Goal: Information Seeking & Learning: Learn about a topic

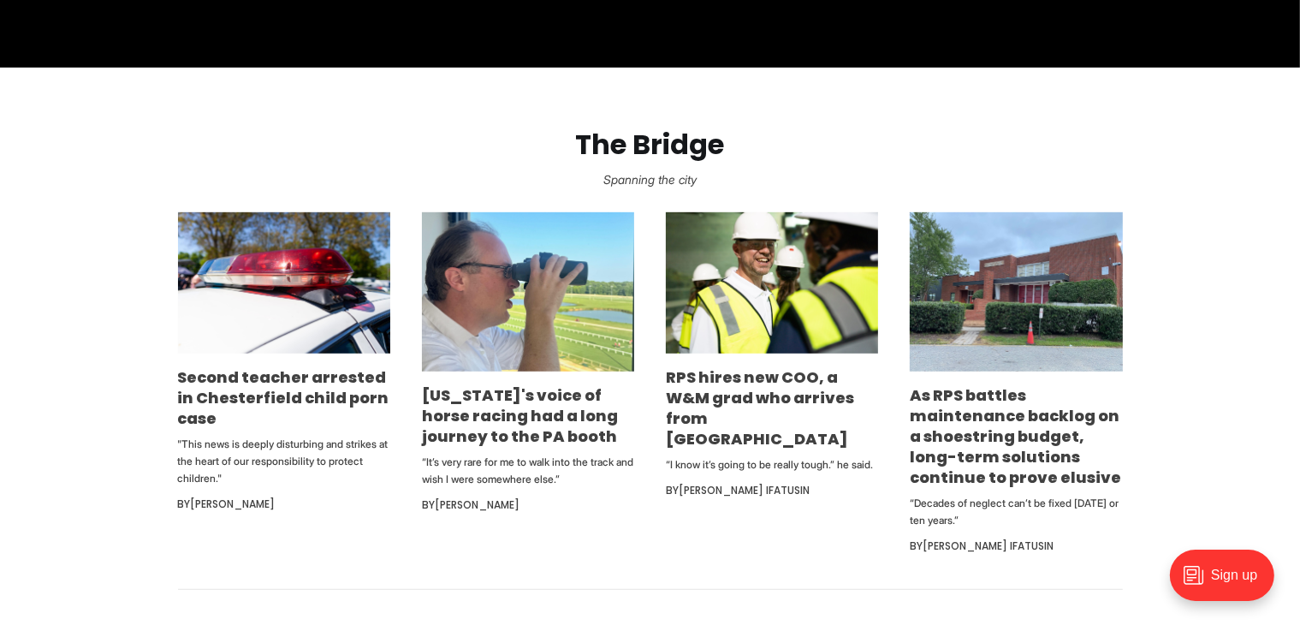
scroll to position [934, 0]
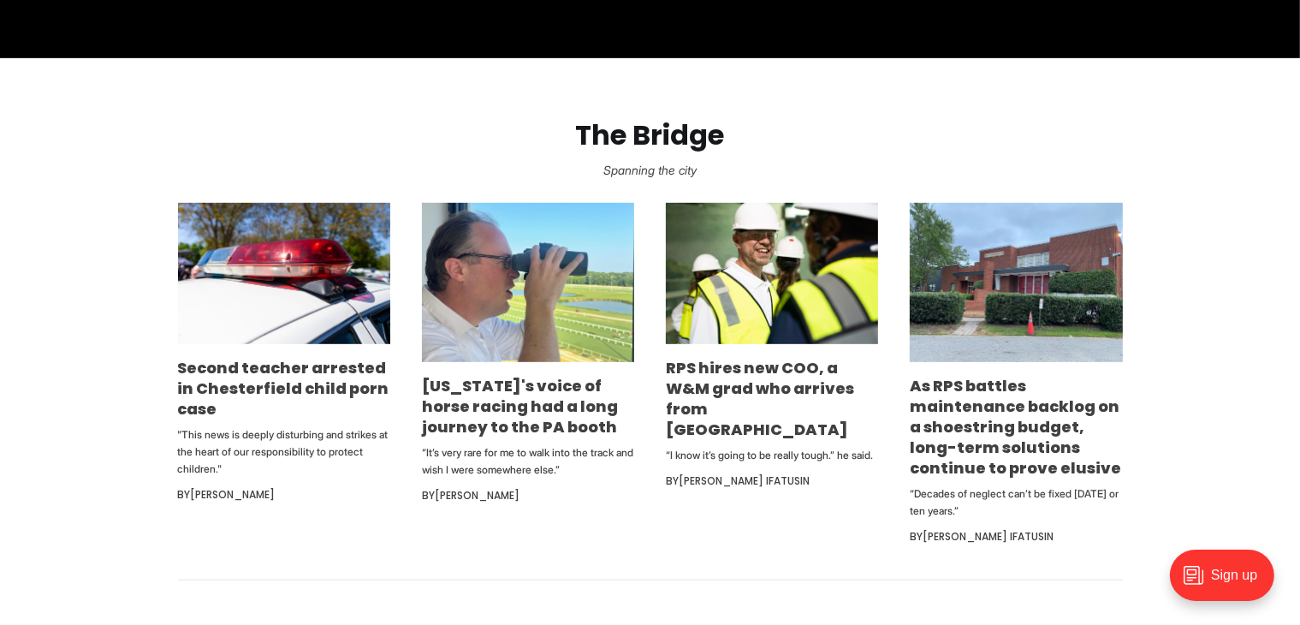
click at [282, 400] on h3 "Second teacher arrested in Chesterfield child porn case" at bounding box center [284, 389] width 212 height 62
click at [283, 381] on link "Second teacher arrested in Chesterfield child porn case" at bounding box center [283, 388] width 211 height 62
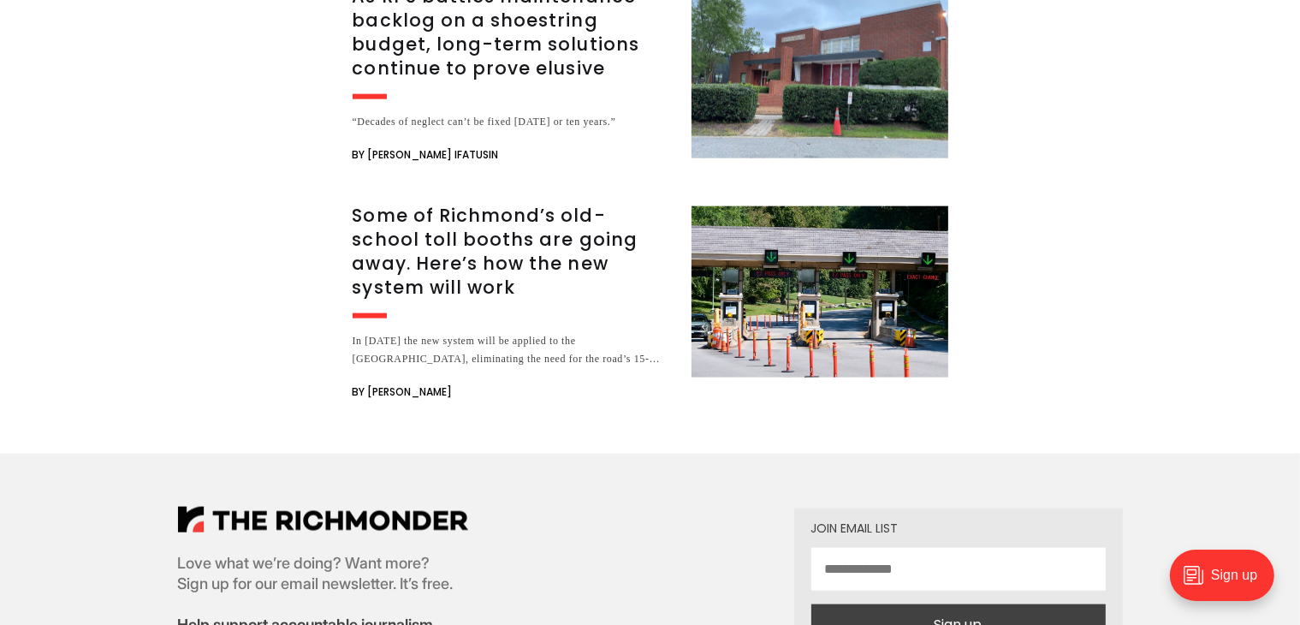
scroll to position [2091, 0]
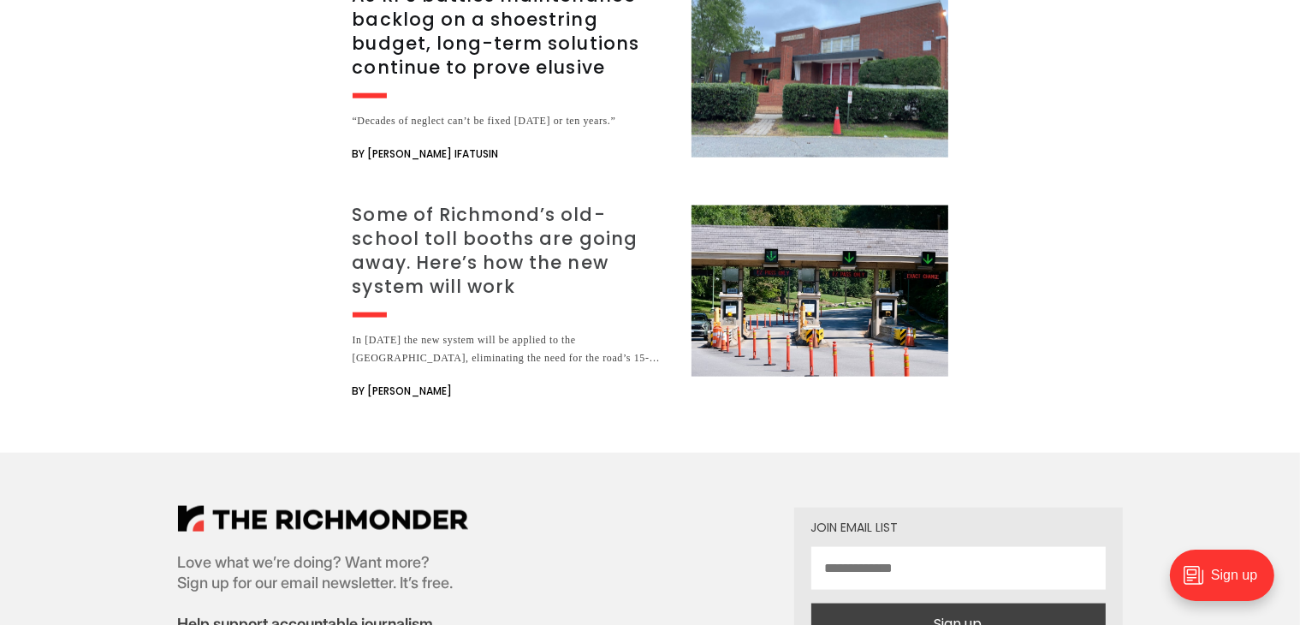
click at [465, 242] on h3 "Some of Richmond’s old-school toll booths are going away. Here’s how the new sy…" at bounding box center [512, 251] width 318 height 96
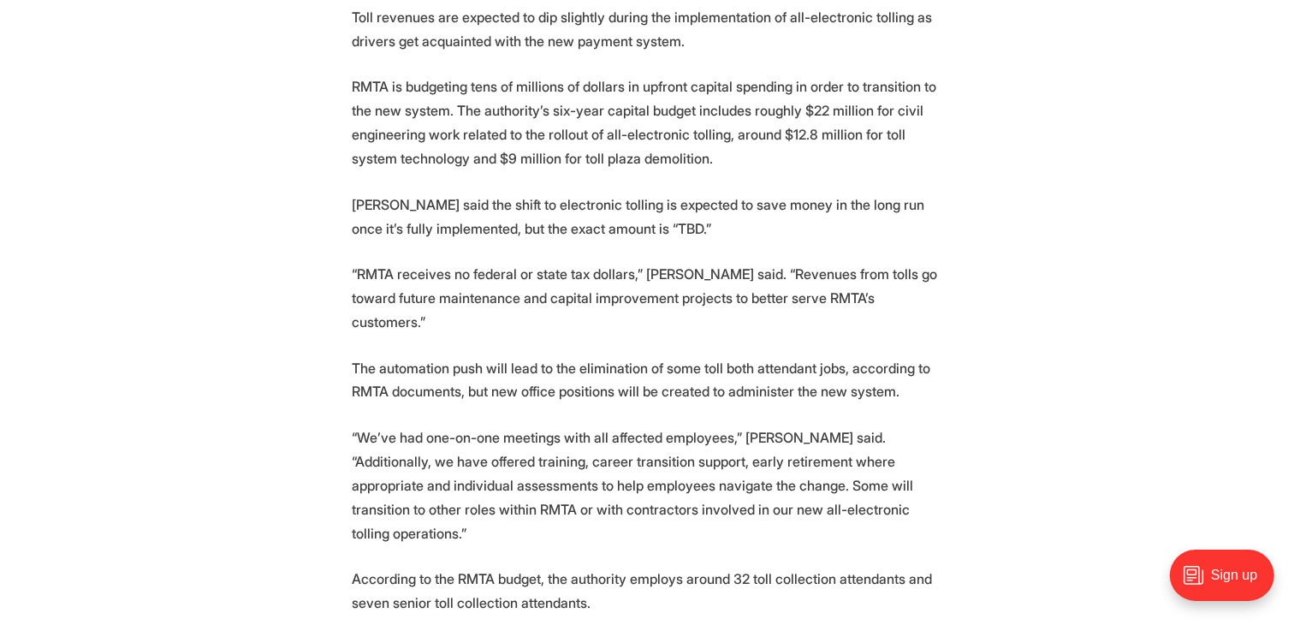
scroll to position [2872, 0]
